Goal: Check status: Check status

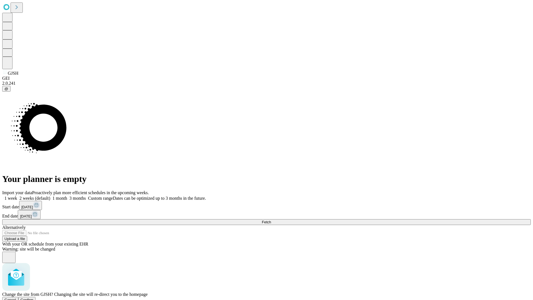
click at [34, 297] on span "Confirm" at bounding box center [27, 299] width 13 height 4
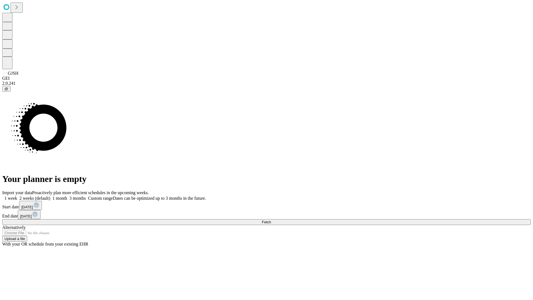
click at [17, 196] on label "1 week" at bounding box center [9, 198] width 15 height 5
click at [271, 220] on span "Fetch" at bounding box center [266, 222] width 9 height 4
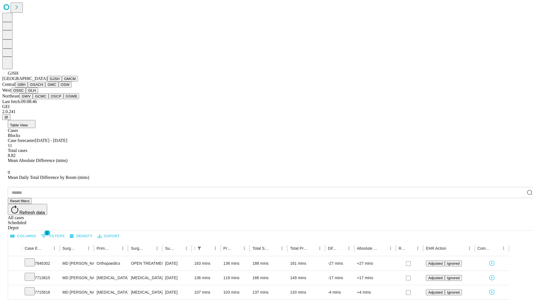
click at [62, 82] on button "GMCM" at bounding box center [70, 79] width 16 height 6
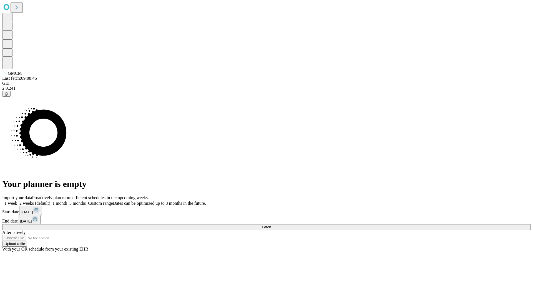
click at [17, 201] on label "1 week" at bounding box center [9, 203] width 15 height 5
click at [271, 225] on span "Fetch" at bounding box center [266, 227] width 9 height 4
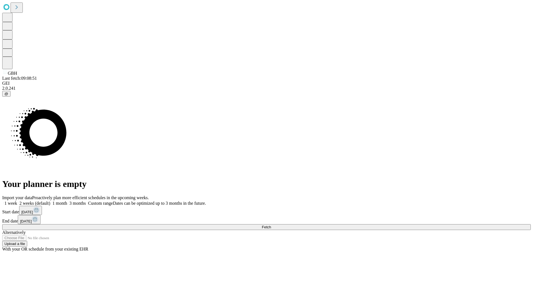
click at [17, 201] on label "1 week" at bounding box center [9, 203] width 15 height 5
click at [271, 225] on span "Fetch" at bounding box center [266, 227] width 9 height 4
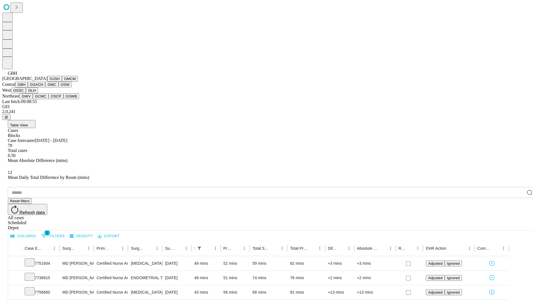
click at [43, 87] on button "GSACH" at bounding box center [36, 85] width 17 height 6
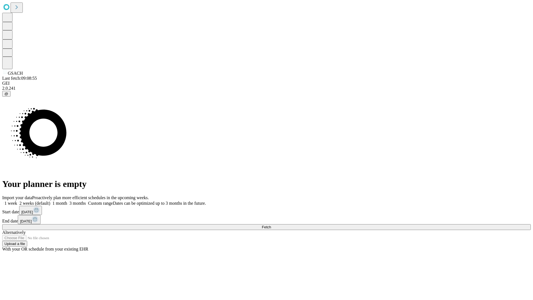
click at [17, 201] on label "1 week" at bounding box center [9, 203] width 15 height 5
click at [271, 225] on span "Fetch" at bounding box center [266, 227] width 9 height 4
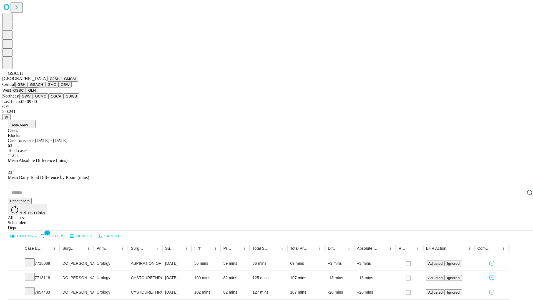
click at [45, 87] on button "GMC" at bounding box center [51, 85] width 13 height 6
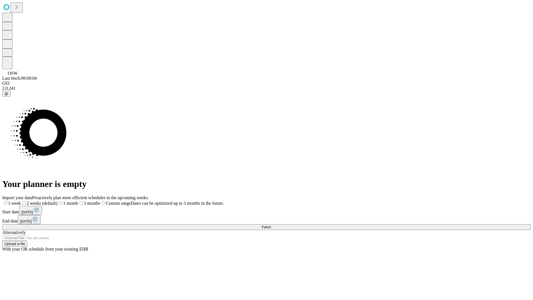
click at [21, 201] on label "1 week" at bounding box center [11, 203] width 19 height 5
click at [271, 225] on span "Fetch" at bounding box center [266, 227] width 9 height 4
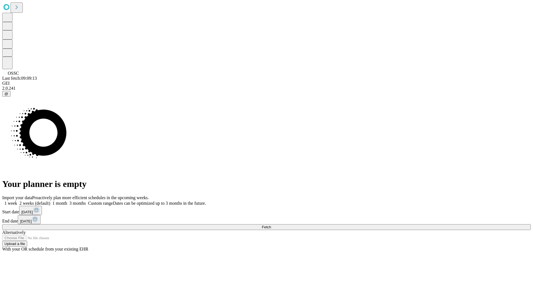
click at [17, 201] on label "1 week" at bounding box center [9, 203] width 15 height 5
click at [271, 225] on span "Fetch" at bounding box center [266, 227] width 9 height 4
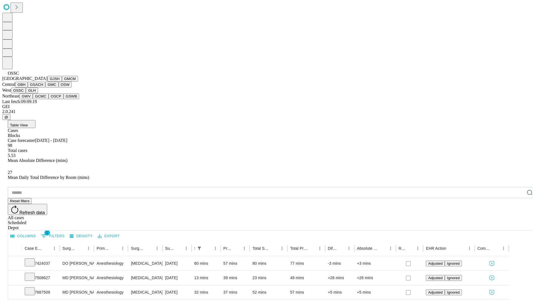
click at [38, 93] on button "GLH" at bounding box center [32, 90] width 12 height 6
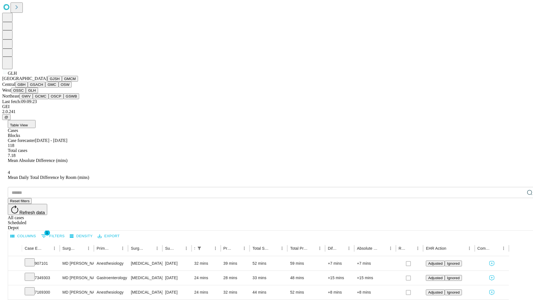
click at [33, 99] on button "GWV" at bounding box center [25, 96] width 13 height 6
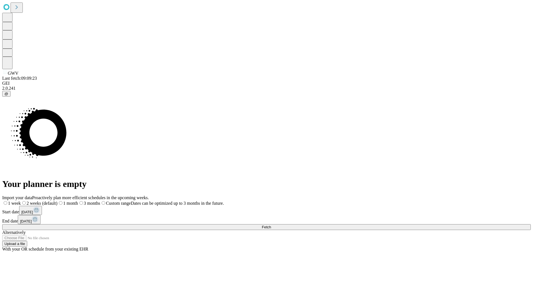
click at [21, 201] on label "1 week" at bounding box center [11, 203] width 19 height 5
click at [271, 225] on span "Fetch" at bounding box center [266, 227] width 9 height 4
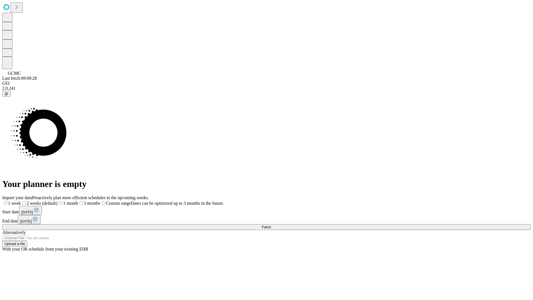
click at [271, 225] on span "Fetch" at bounding box center [266, 227] width 9 height 4
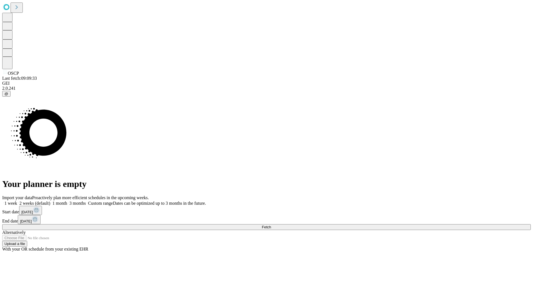
click at [17, 201] on label "1 week" at bounding box center [9, 203] width 15 height 5
click at [271, 225] on span "Fetch" at bounding box center [266, 227] width 9 height 4
